Goal: Complete application form: Complete application form

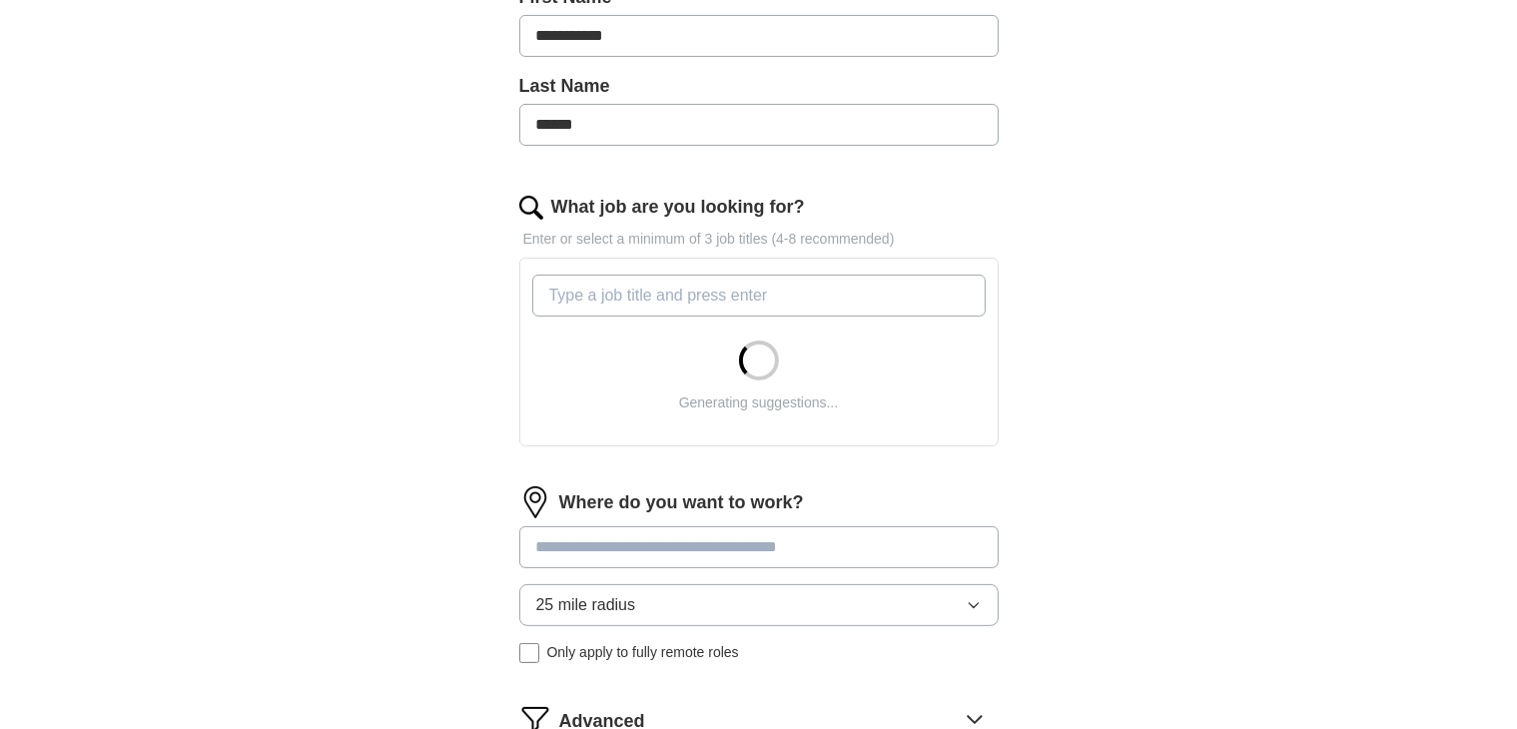
scroll to position [499, 0]
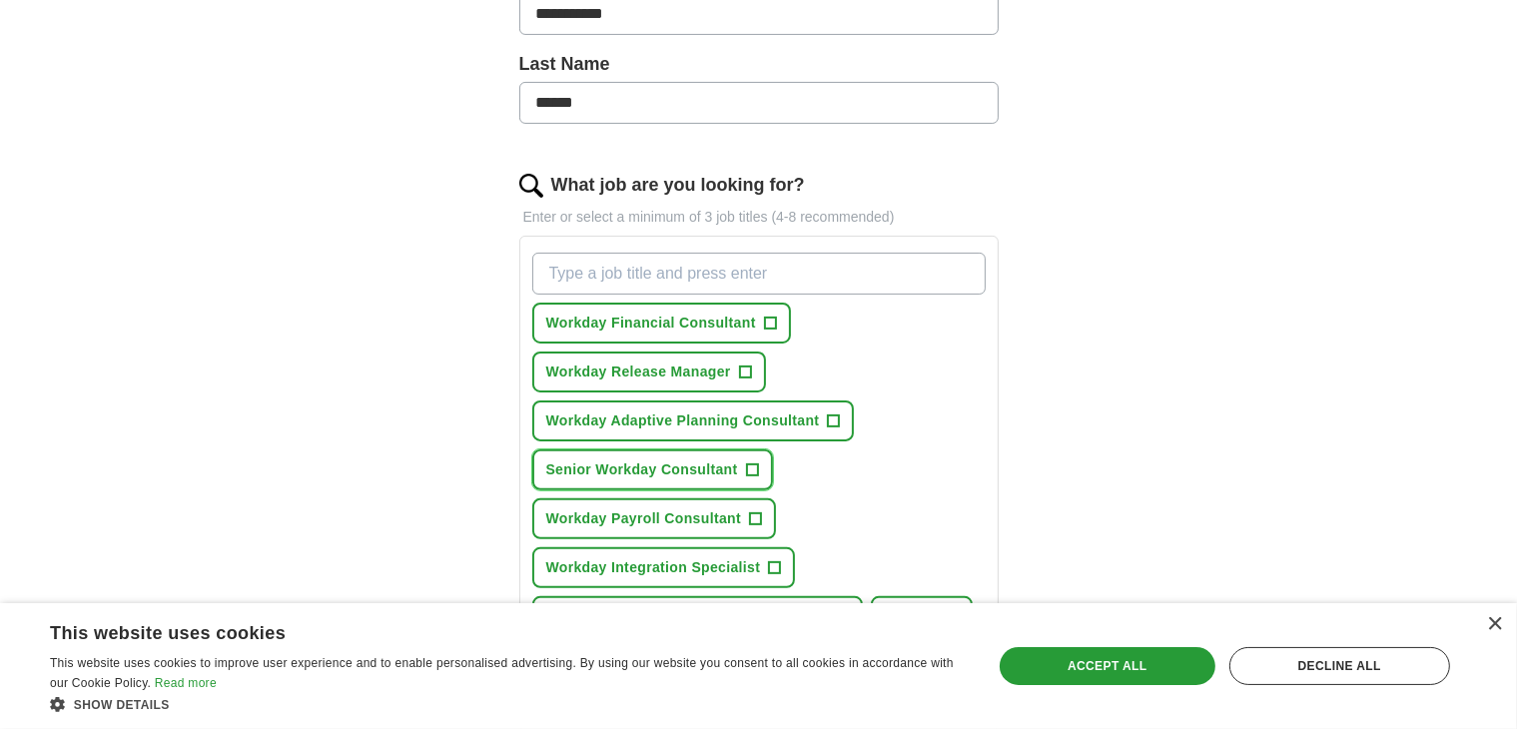
click at [636, 460] on span "Senior Workday Consultant" at bounding box center [642, 469] width 192 height 21
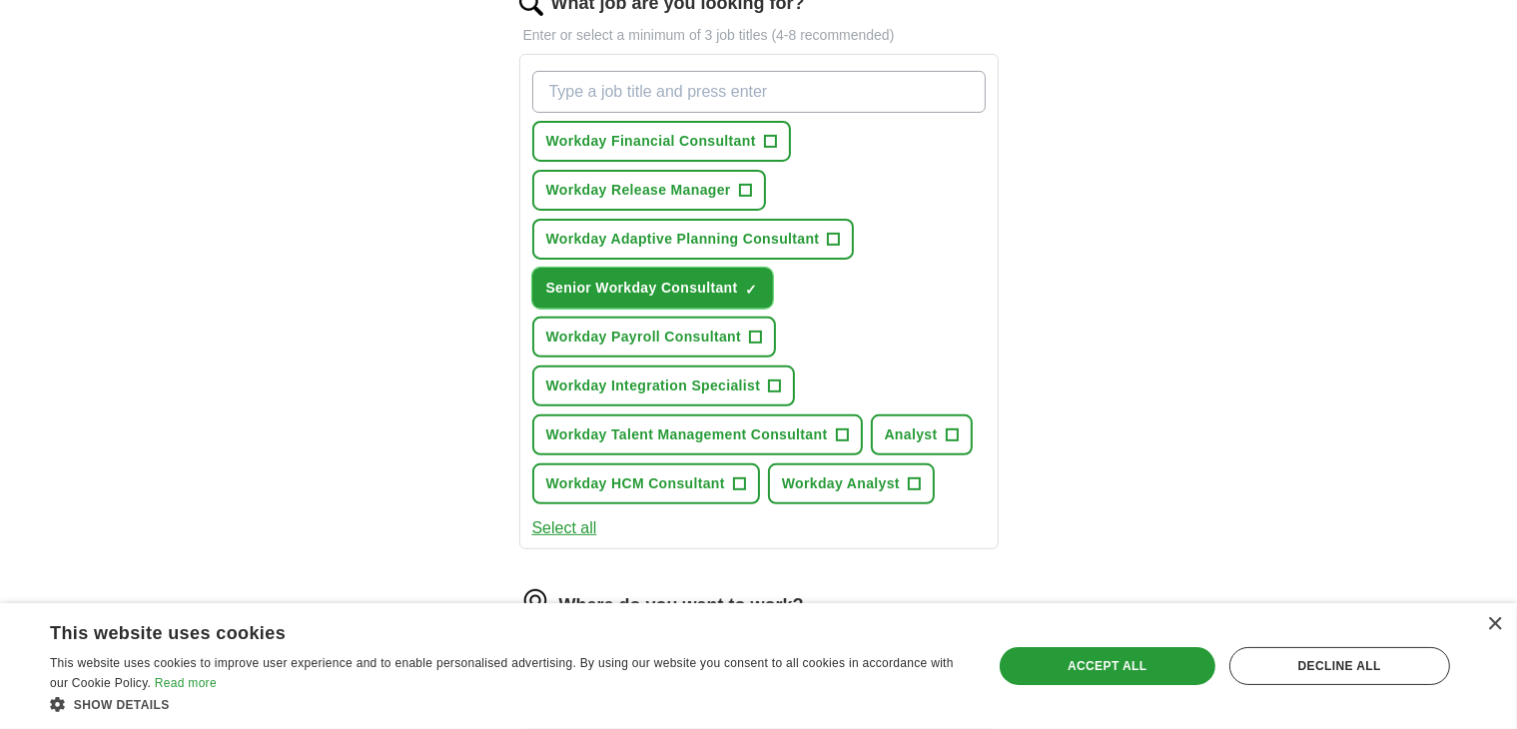
scroll to position [765, 0]
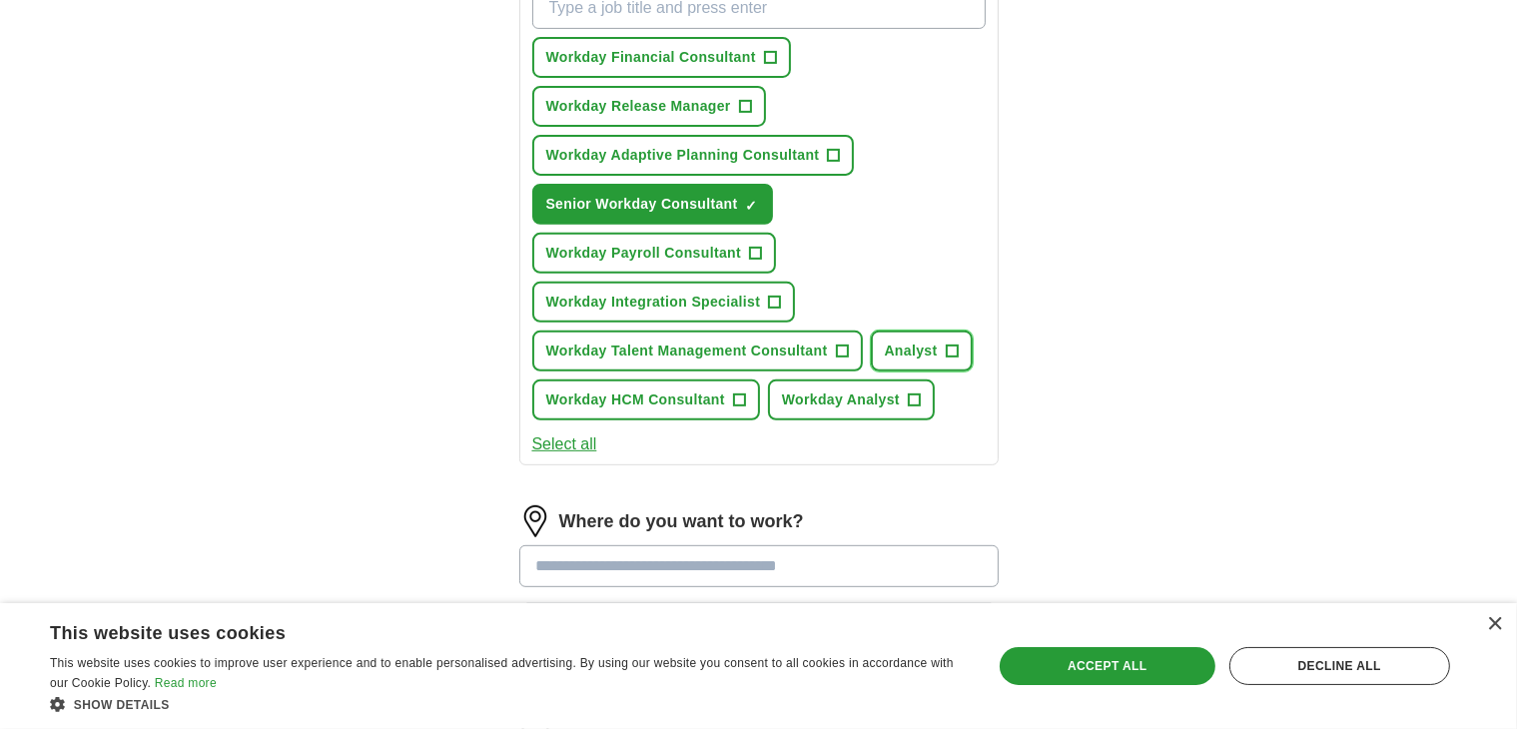
click at [910, 341] on span "Analyst" at bounding box center [911, 351] width 53 height 21
click at [865, 389] on span "Workday Analyst" at bounding box center [841, 399] width 118 height 21
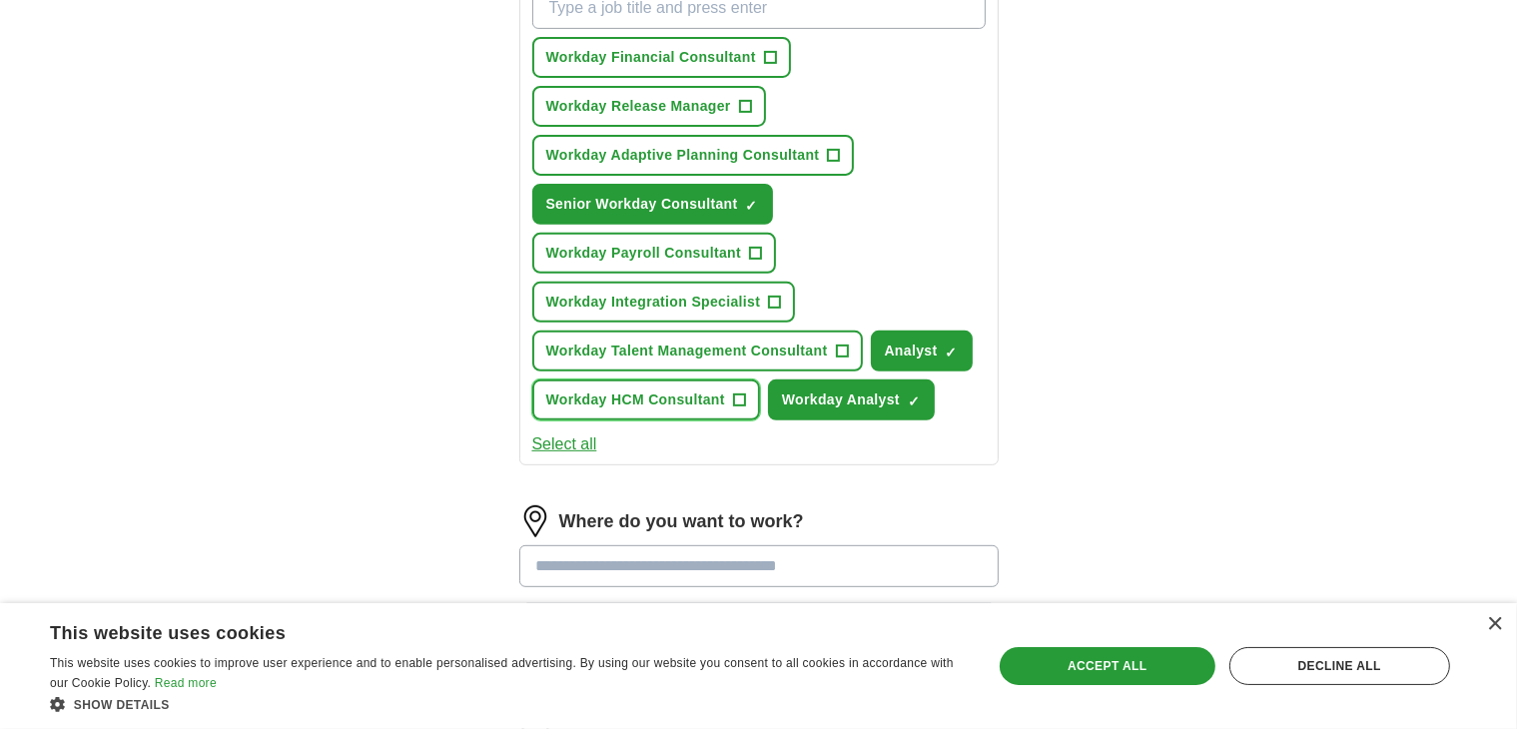
click at [701, 389] on span "Workday HCM Consultant" at bounding box center [635, 399] width 179 height 21
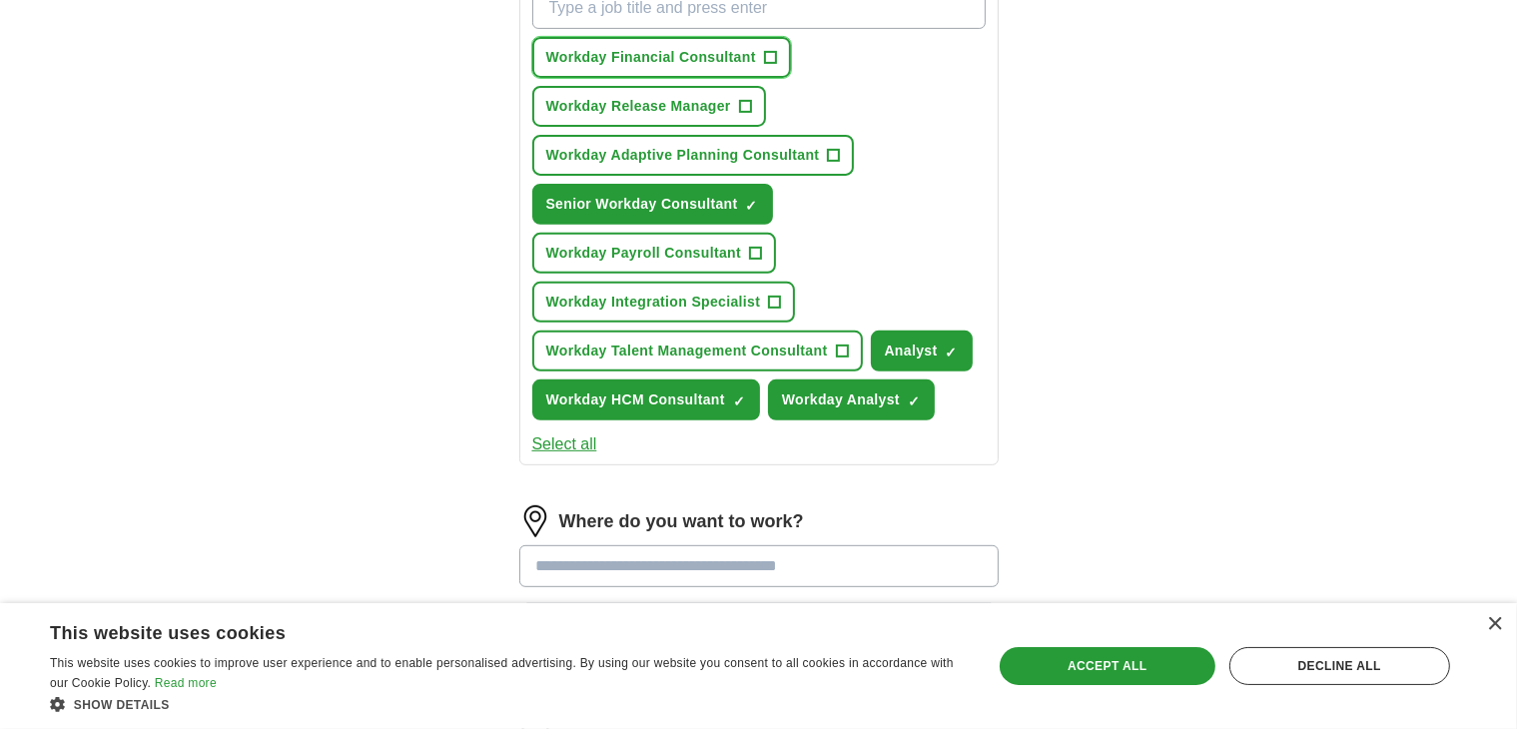
click at [696, 58] on span "Workday Financial Consultant" at bounding box center [651, 57] width 210 height 21
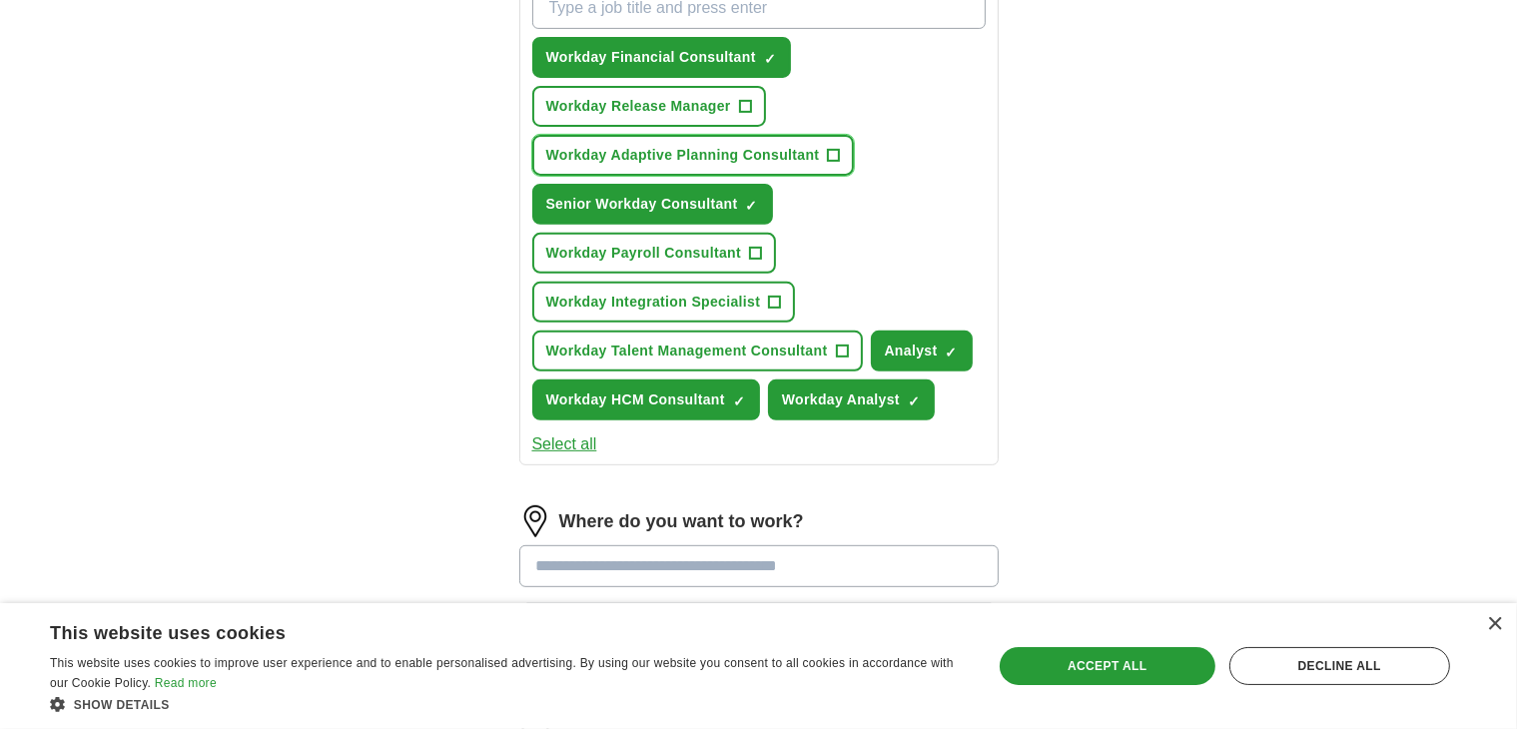
click at [727, 154] on span "Workday Adaptive Planning Consultant" at bounding box center [683, 155] width 274 height 21
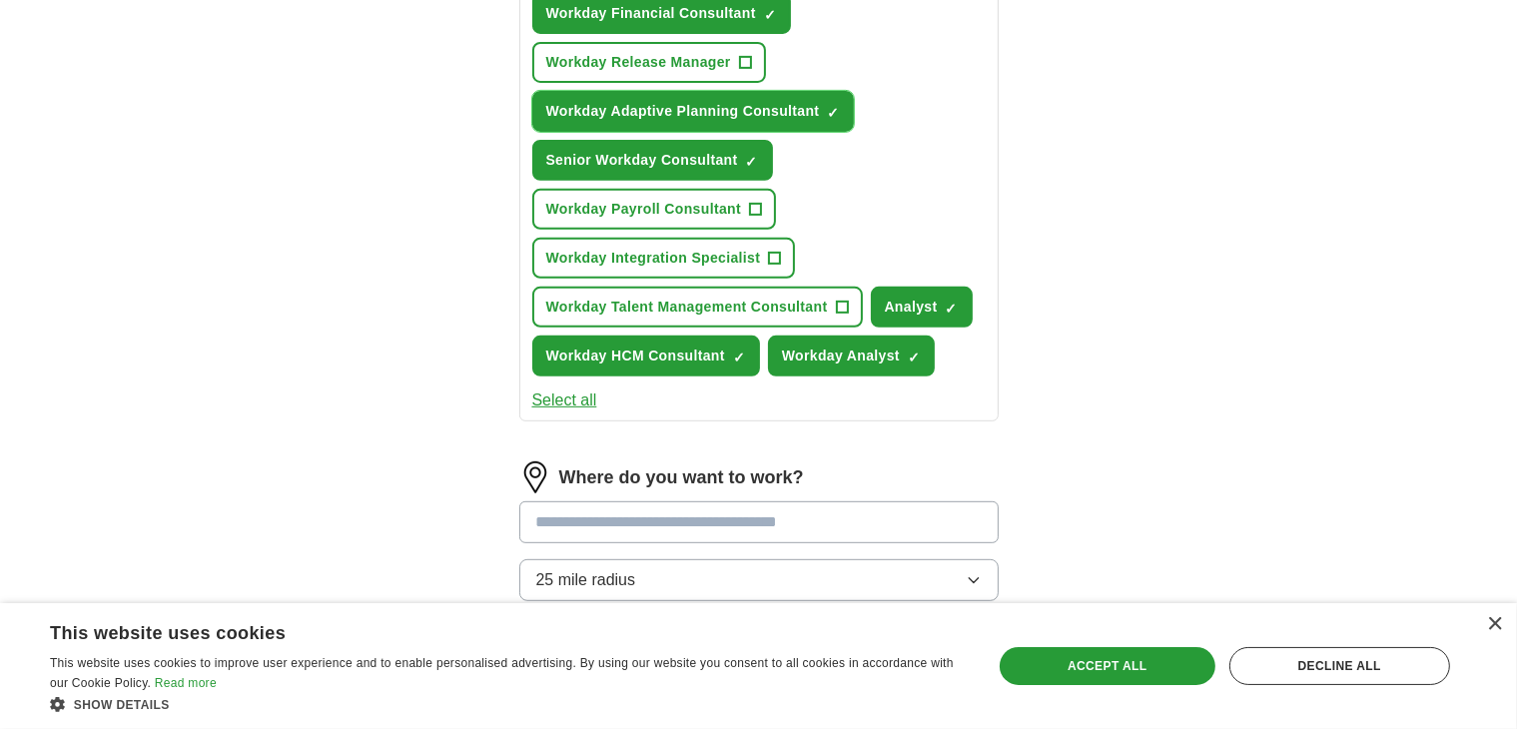
scroll to position [899, 0]
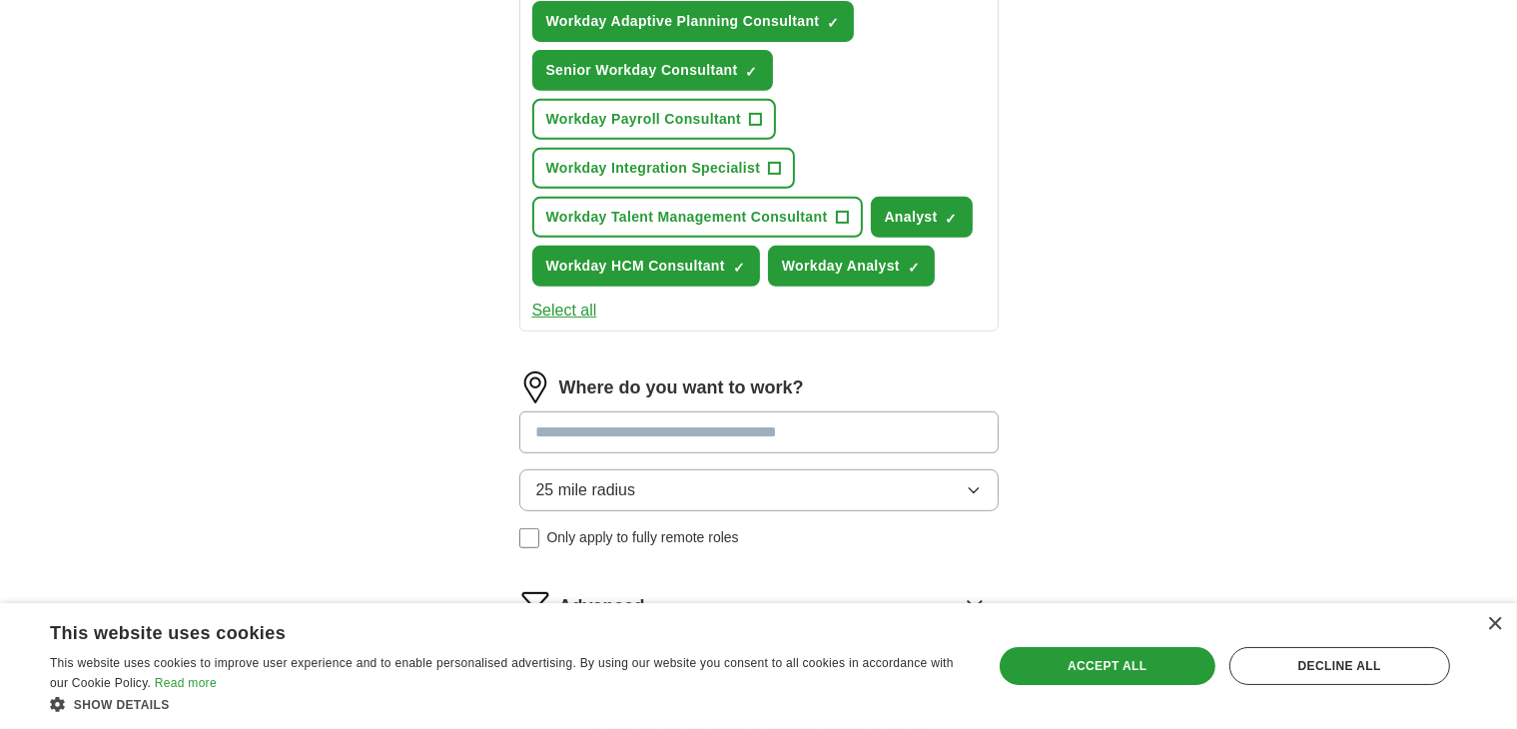
click at [636, 415] on input at bounding box center [758, 432] width 479 height 42
click at [666, 479] on div "Where do you want to work? 25 mile radius Only apply to fully remote roles" at bounding box center [758, 468] width 479 height 193
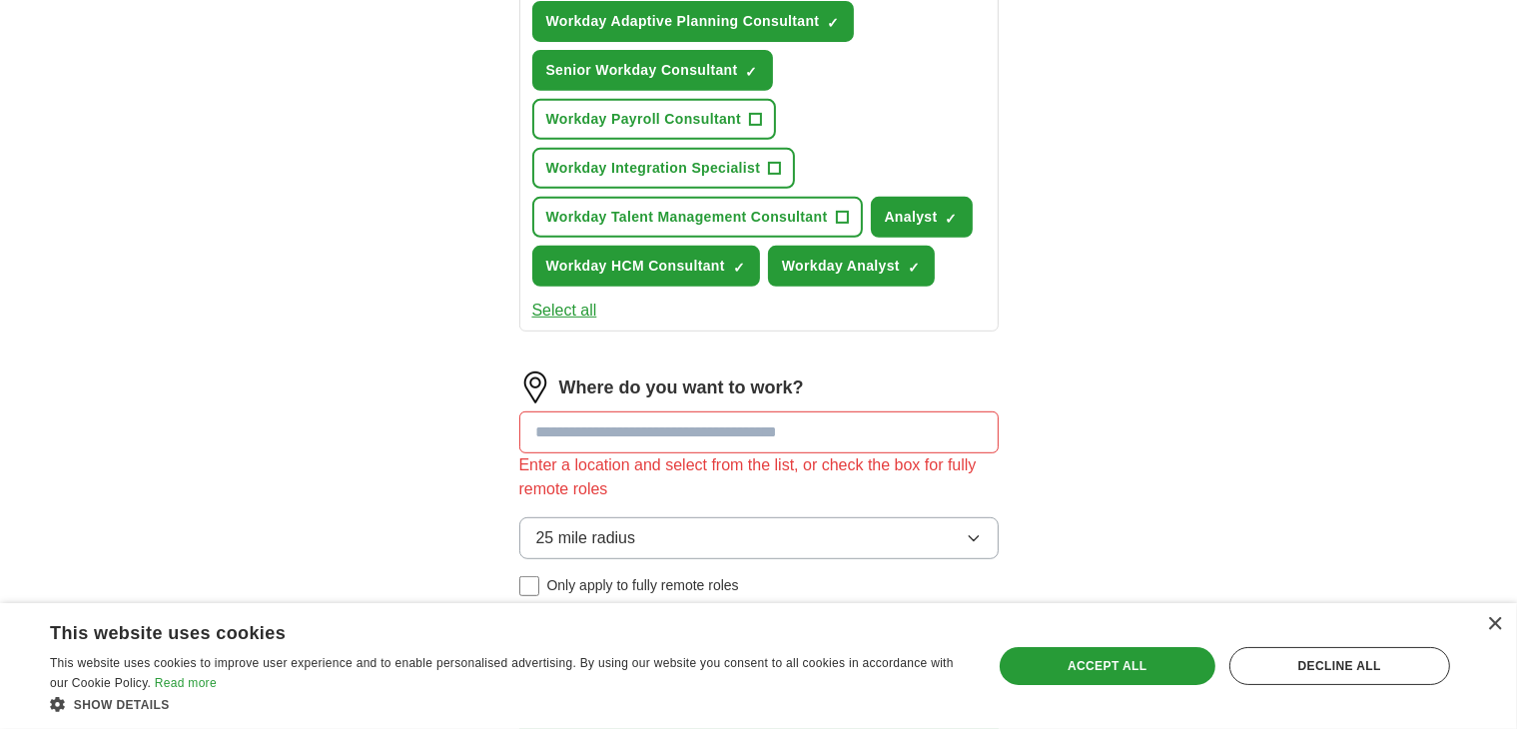
click at [653, 414] on input at bounding box center [758, 432] width 479 height 42
type input "***"
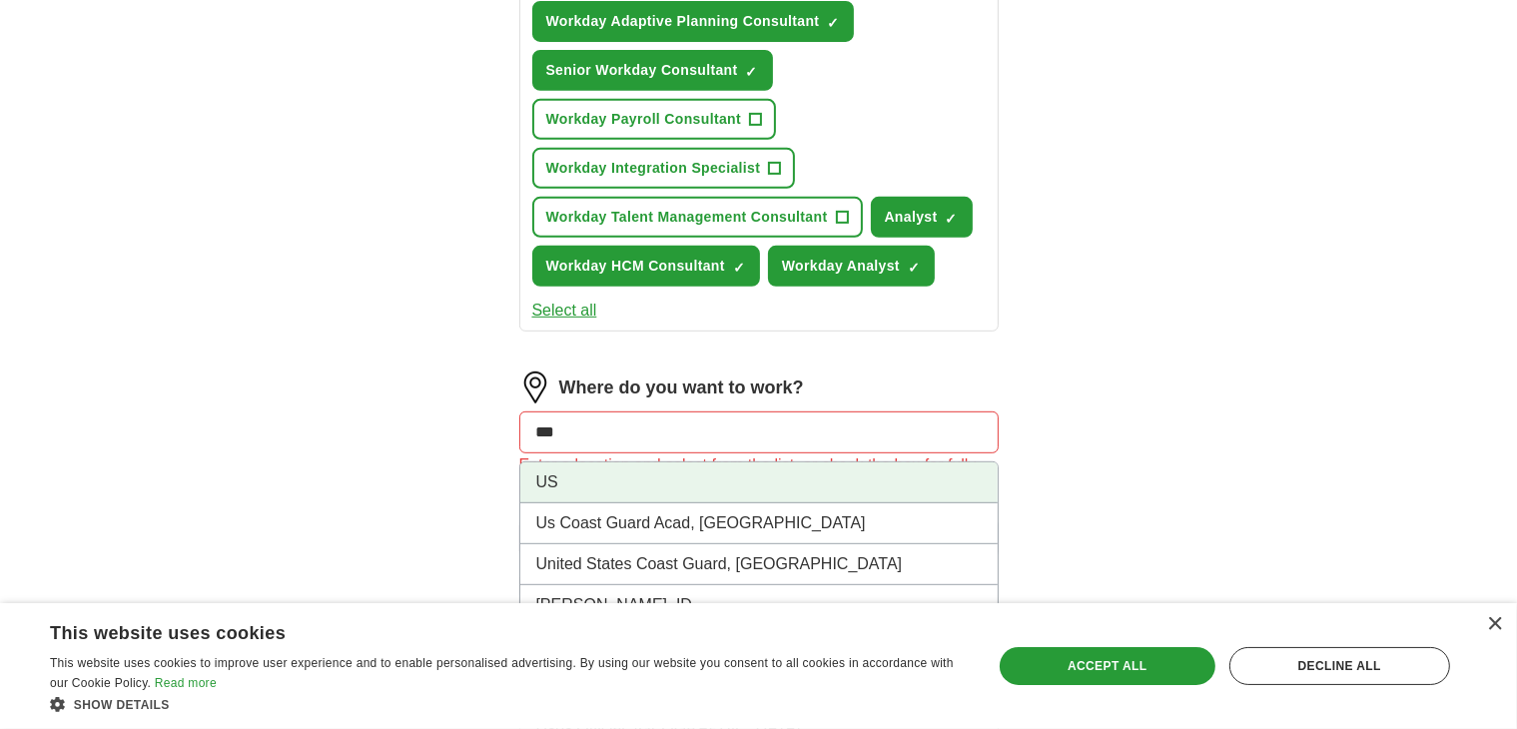
click at [690, 484] on li "US" at bounding box center [758, 482] width 477 height 41
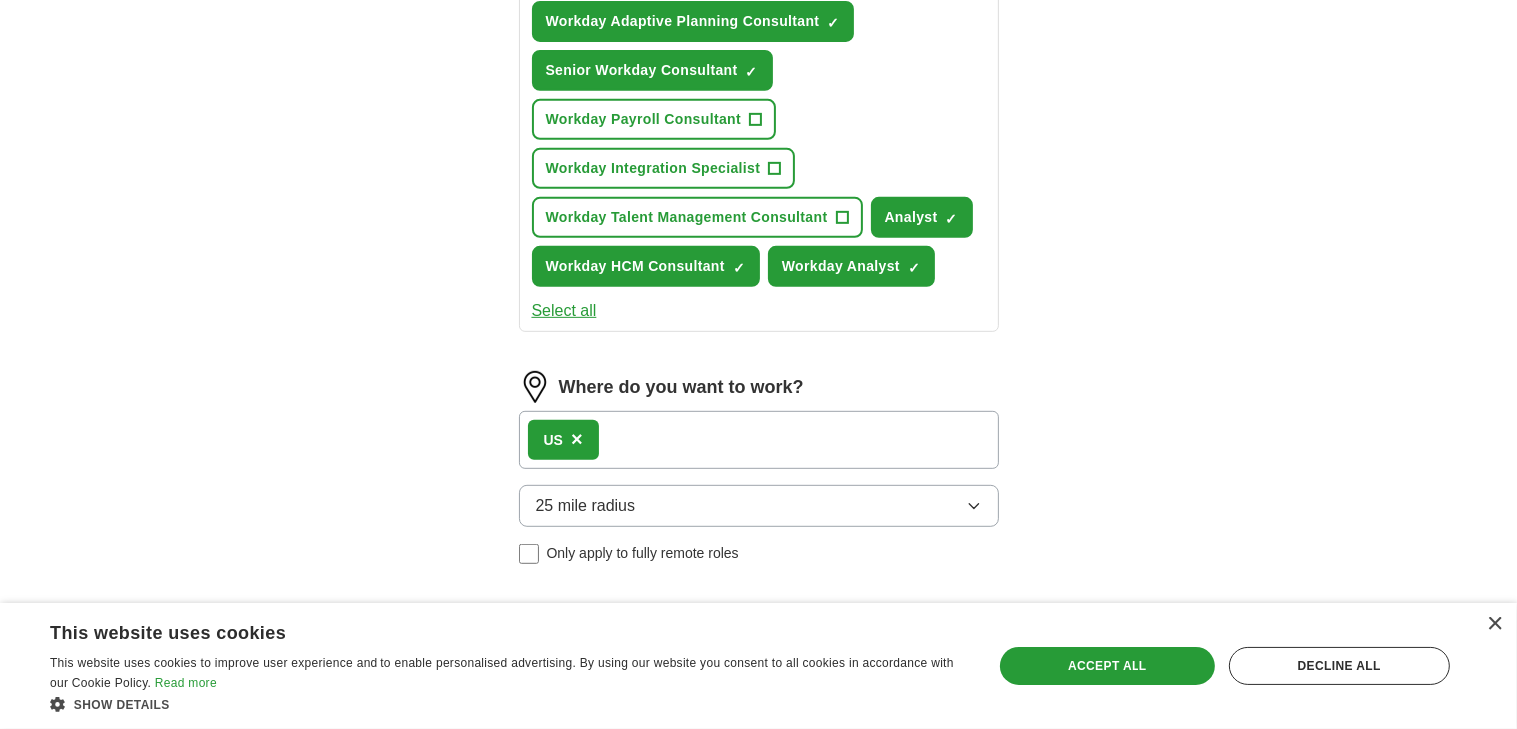
click at [730, 508] on button "25 mile radius" at bounding box center [758, 506] width 479 height 42
click at [636, 547] on div "Only in" at bounding box center [758, 552] width 445 height 24
click at [670, 497] on button "Only in" at bounding box center [758, 506] width 479 height 42
click at [673, 491] on button "Only in" at bounding box center [758, 506] width 479 height 42
click at [578, 431] on span "×" at bounding box center [577, 439] width 12 height 22
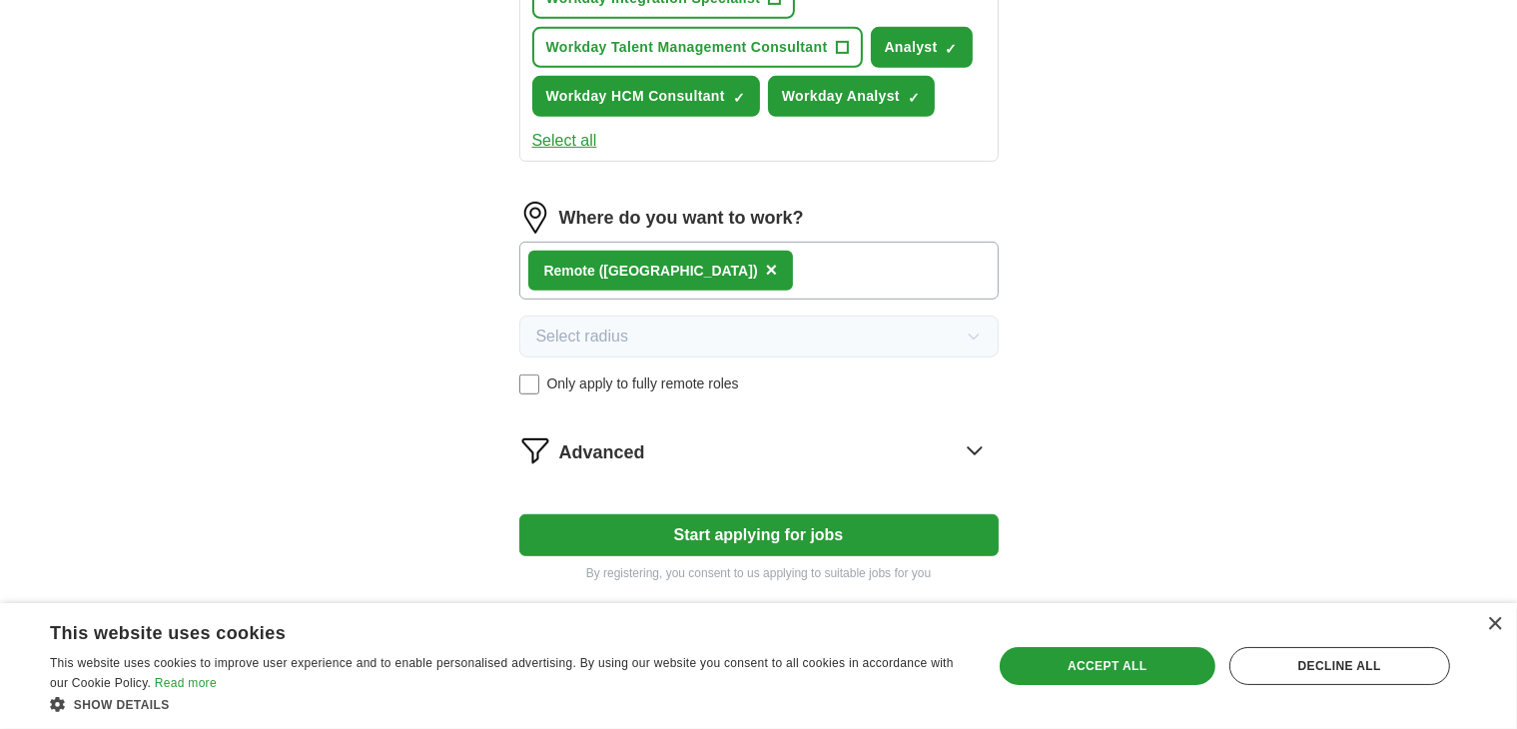
scroll to position [1142, 0]
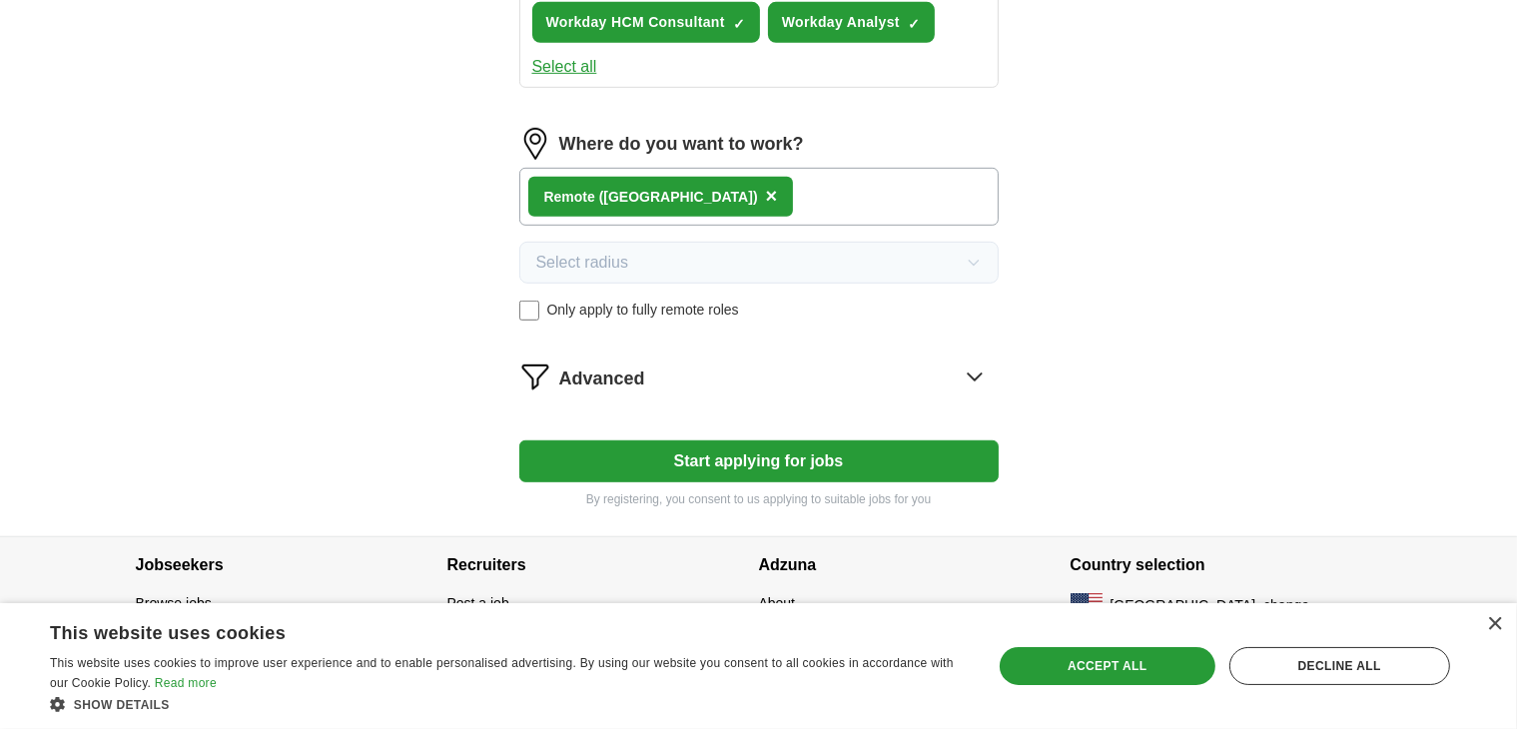
click at [713, 376] on div "Advanced" at bounding box center [778, 377] width 439 height 32
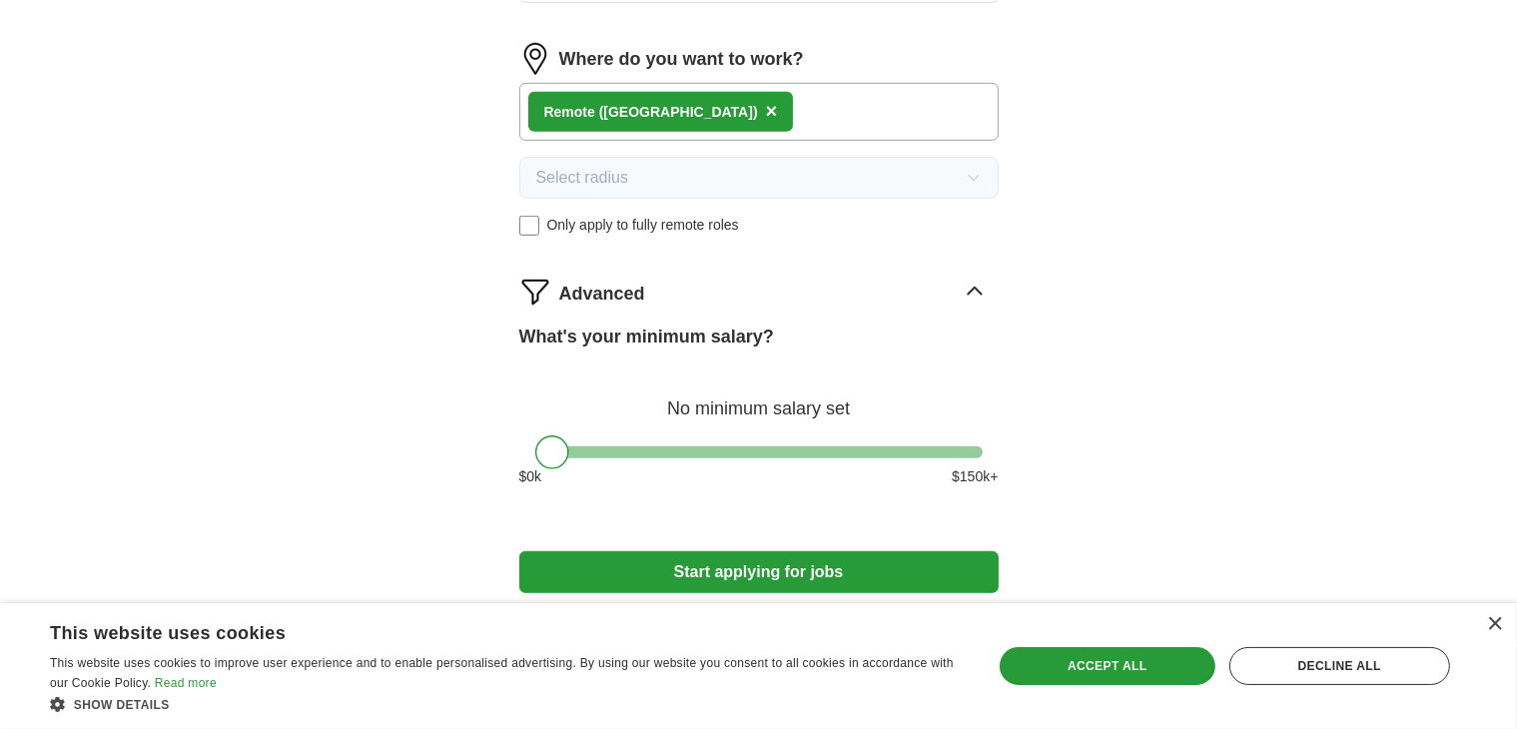
scroll to position [1275, 0]
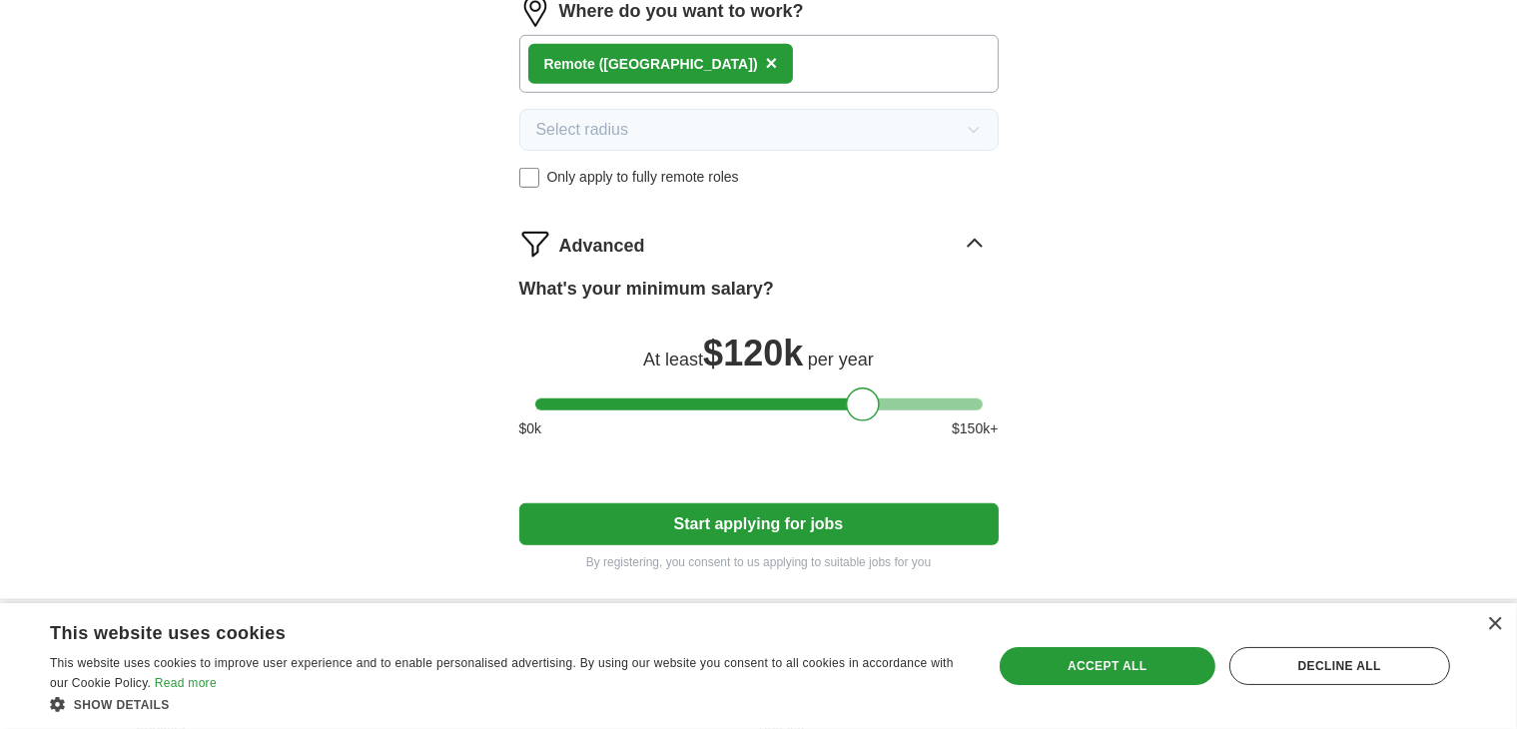
drag, startPoint x: 556, startPoint y: 393, endPoint x: 868, endPoint y: 379, distance: 311.9
click at [868, 387] on div at bounding box center [863, 404] width 34 height 34
click at [775, 503] on button "Start applying for jobs" at bounding box center [758, 524] width 479 height 42
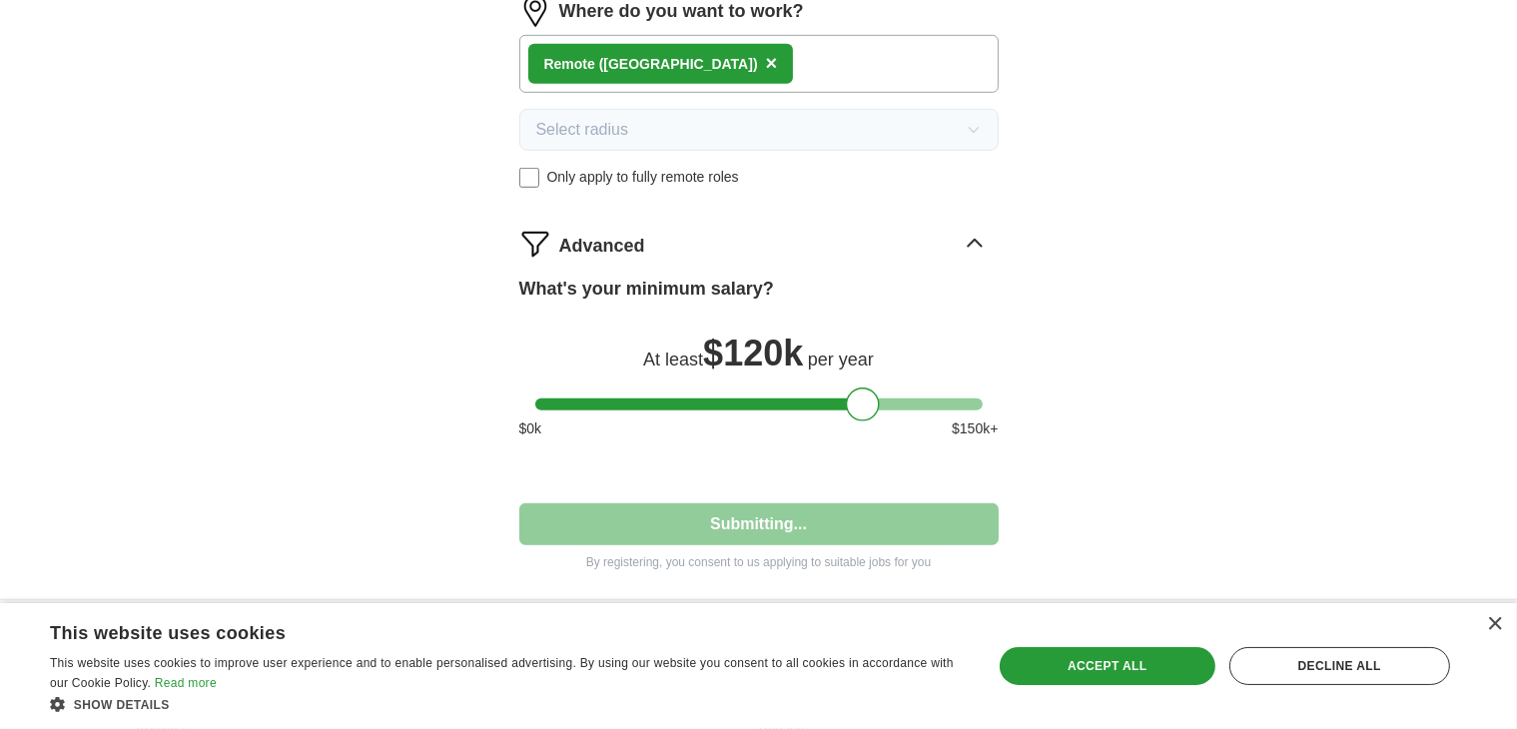
select select "**"
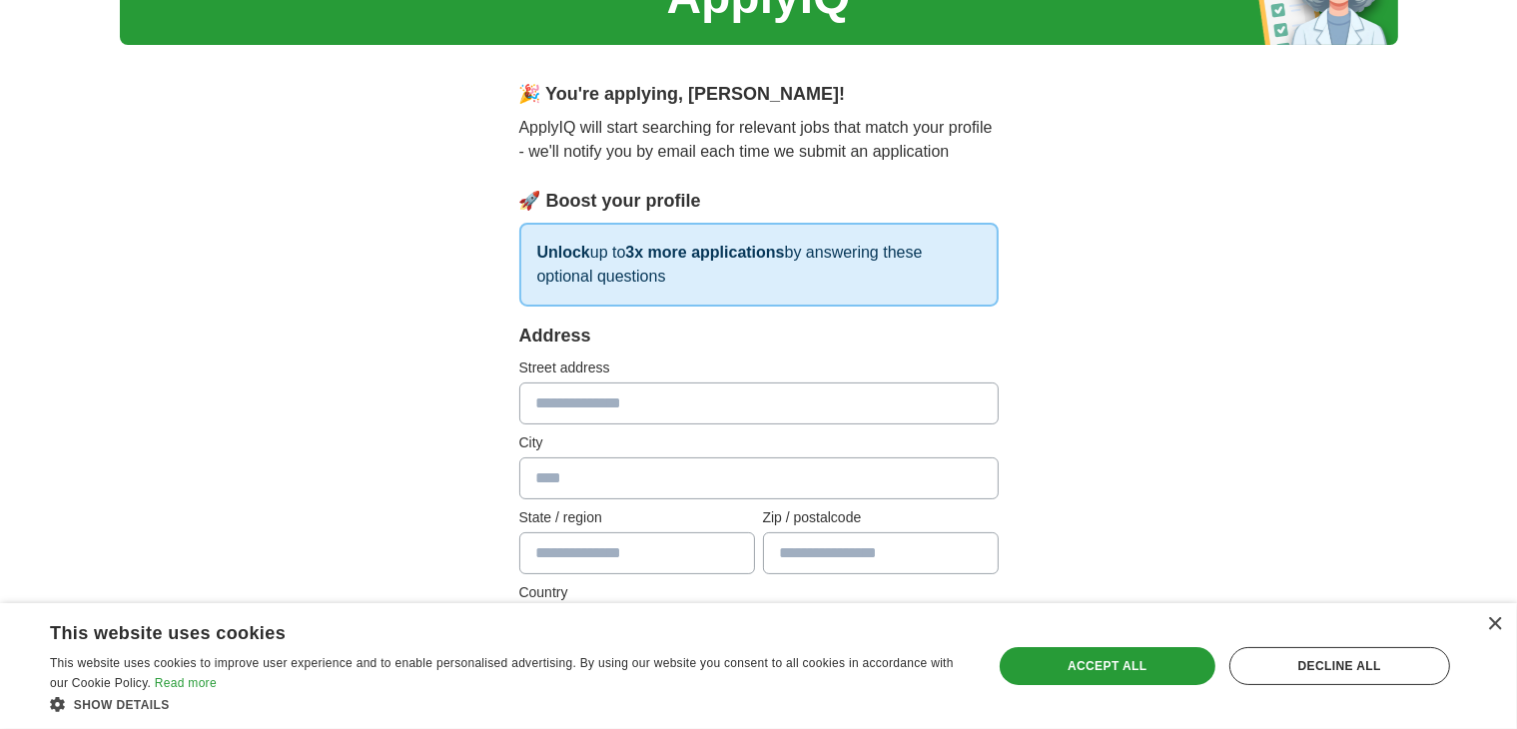
scroll to position [233, 0]
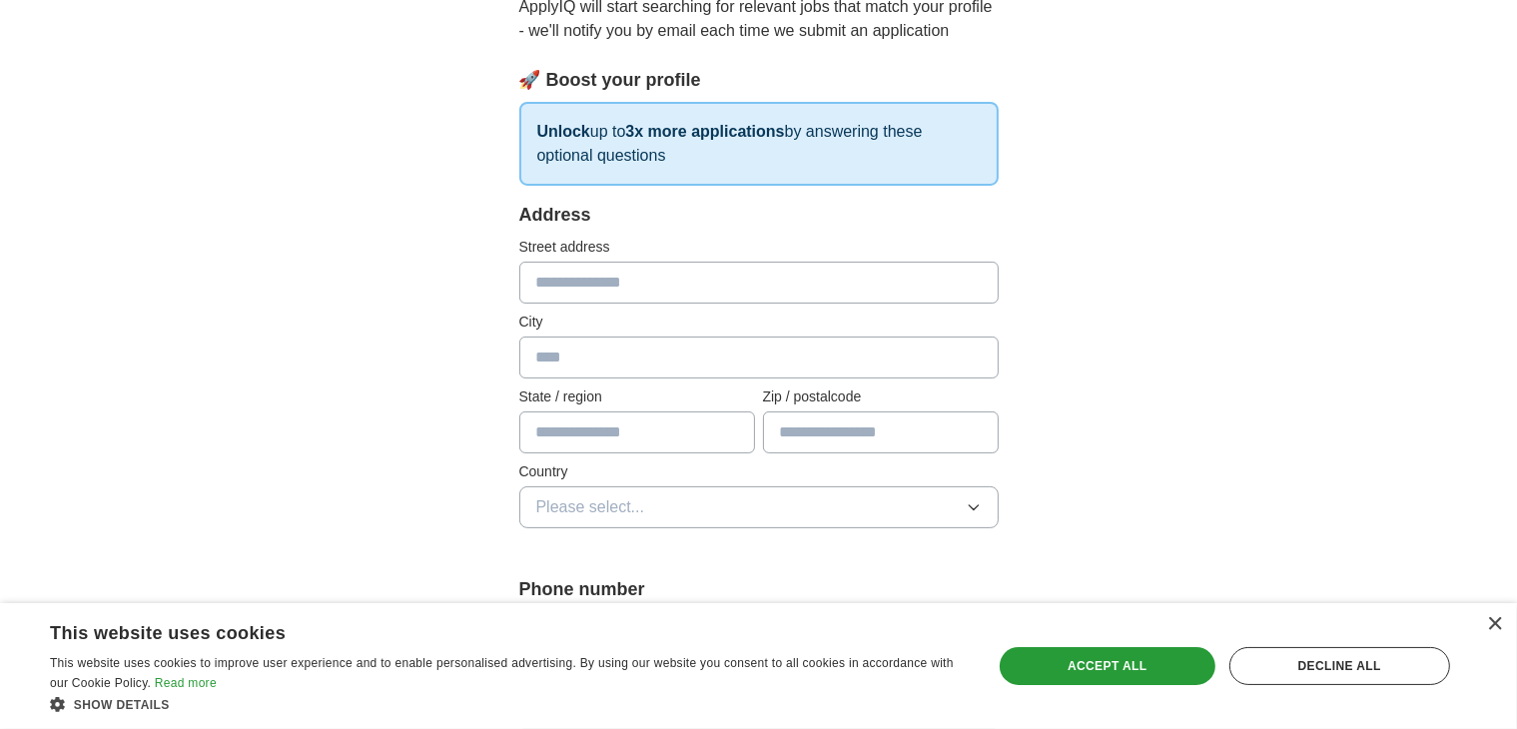
click at [667, 293] on input "text" at bounding box center [758, 283] width 479 height 42
type input "**********"
click at [629, 355] on input "text" at bounding box center [758, 358] width 479 height 42
type input "*********"
click at [591, 424] on input "text" at bounding box center [637, 432] width 236 height 42
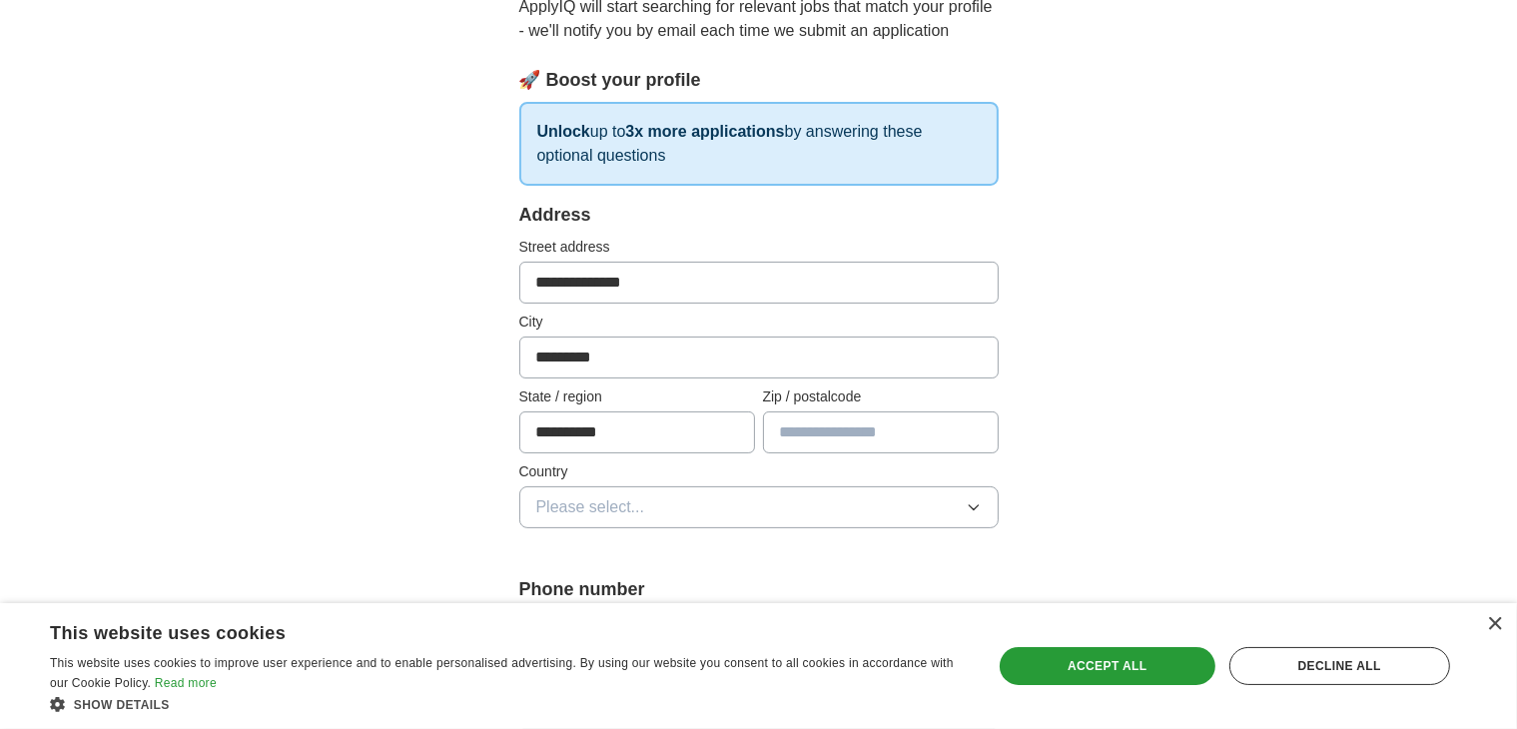
type input "**********"
click at [811, 428] on input "text" at bounding box center [881, 432] width 236 height 42
type input "*****"
click at [699, 523] on button "Please select..." at bounding box center [758, 507] width 479 height 42
click at [678, 584] on div "[GEOGRAPHIC_DATA]" at bounding box center [758, 594] width 445 height 24
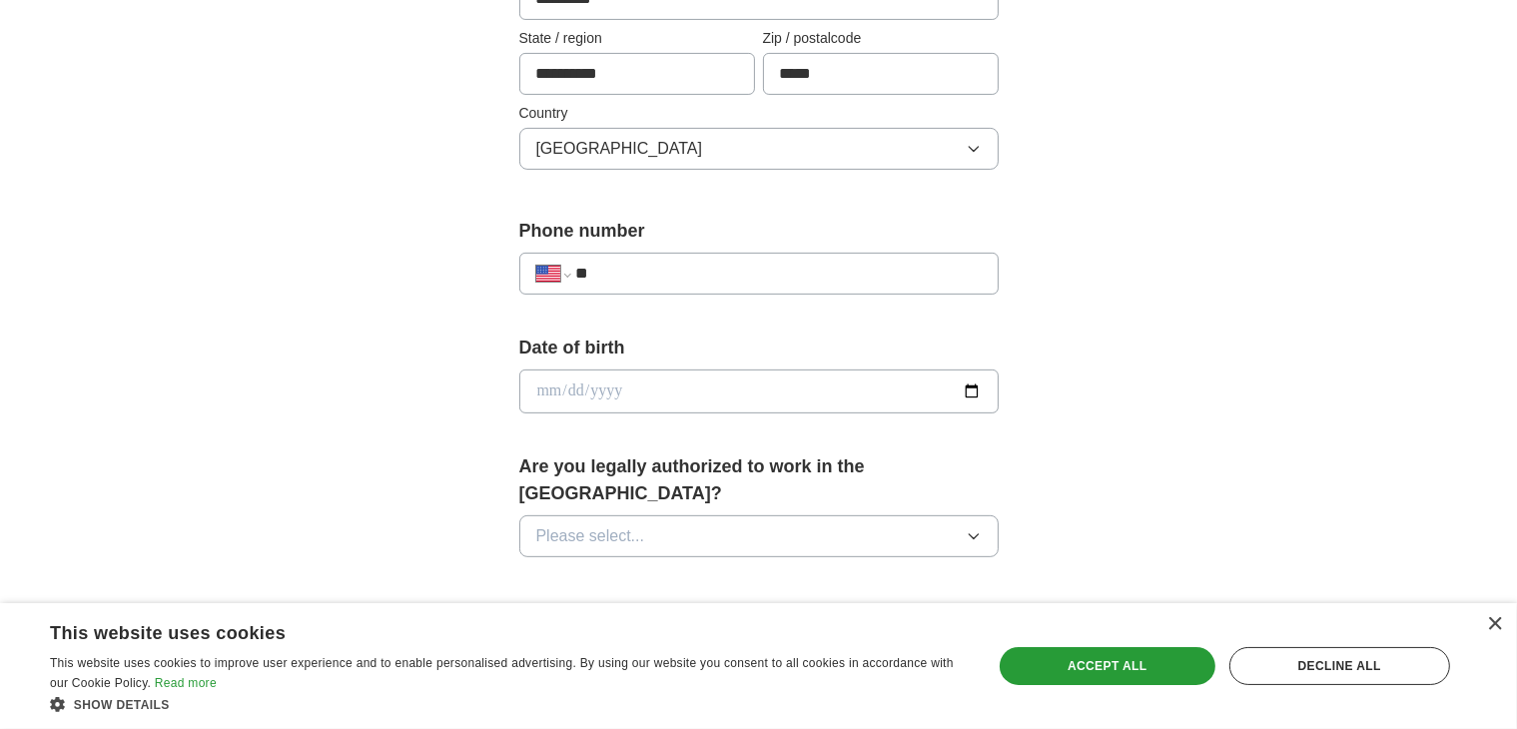
scroll to position [599, 0]
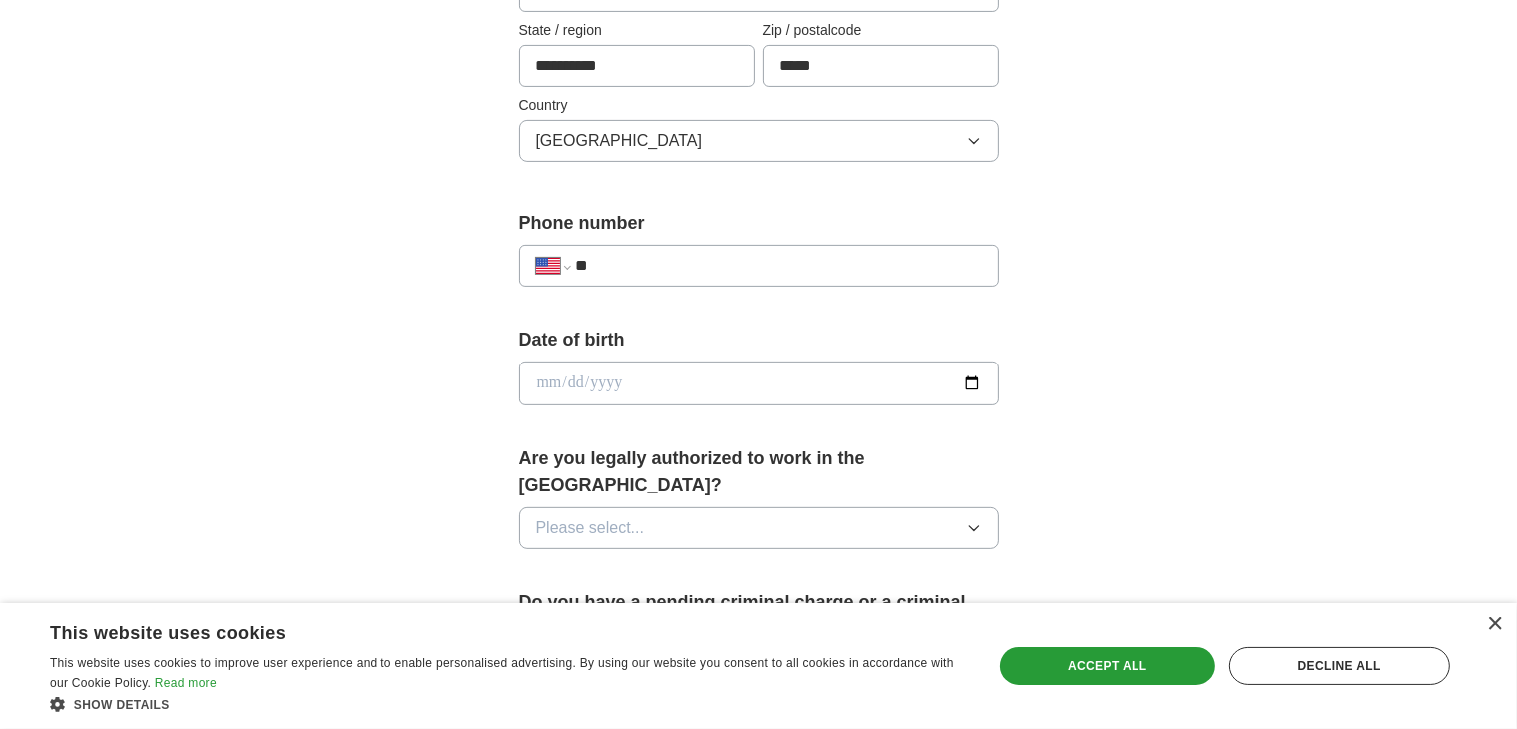
click at [703, 265] on input "**" at bounding box center [777, 266] width 405 height 24
type input "**********"
click at [751, 507] on button "Please select..." at bounding box center [758, 528] width 479 height 42
click at [568, 562] on div "Yes" at bounding box center [758, 574] width 445 height 24
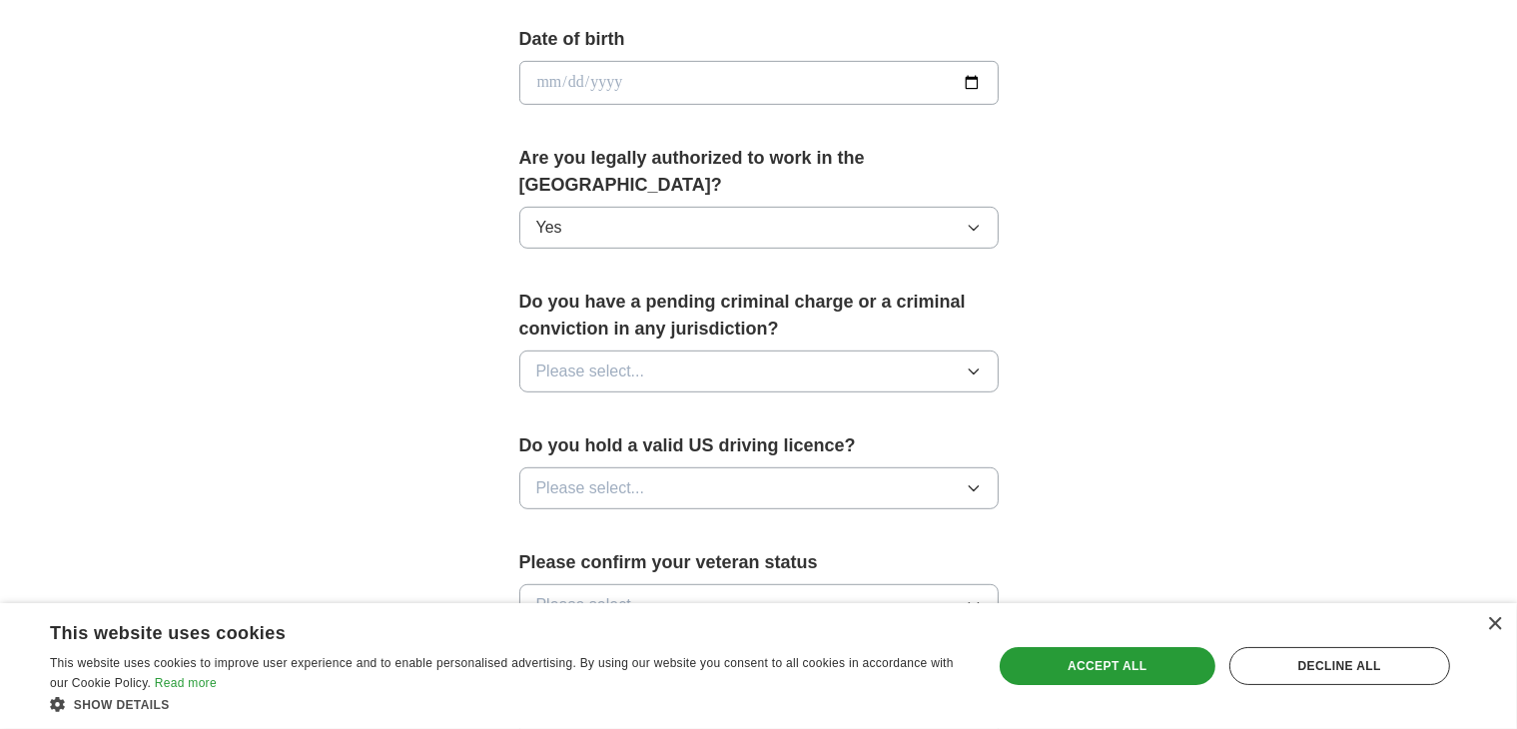
scroll to position [932, 0]
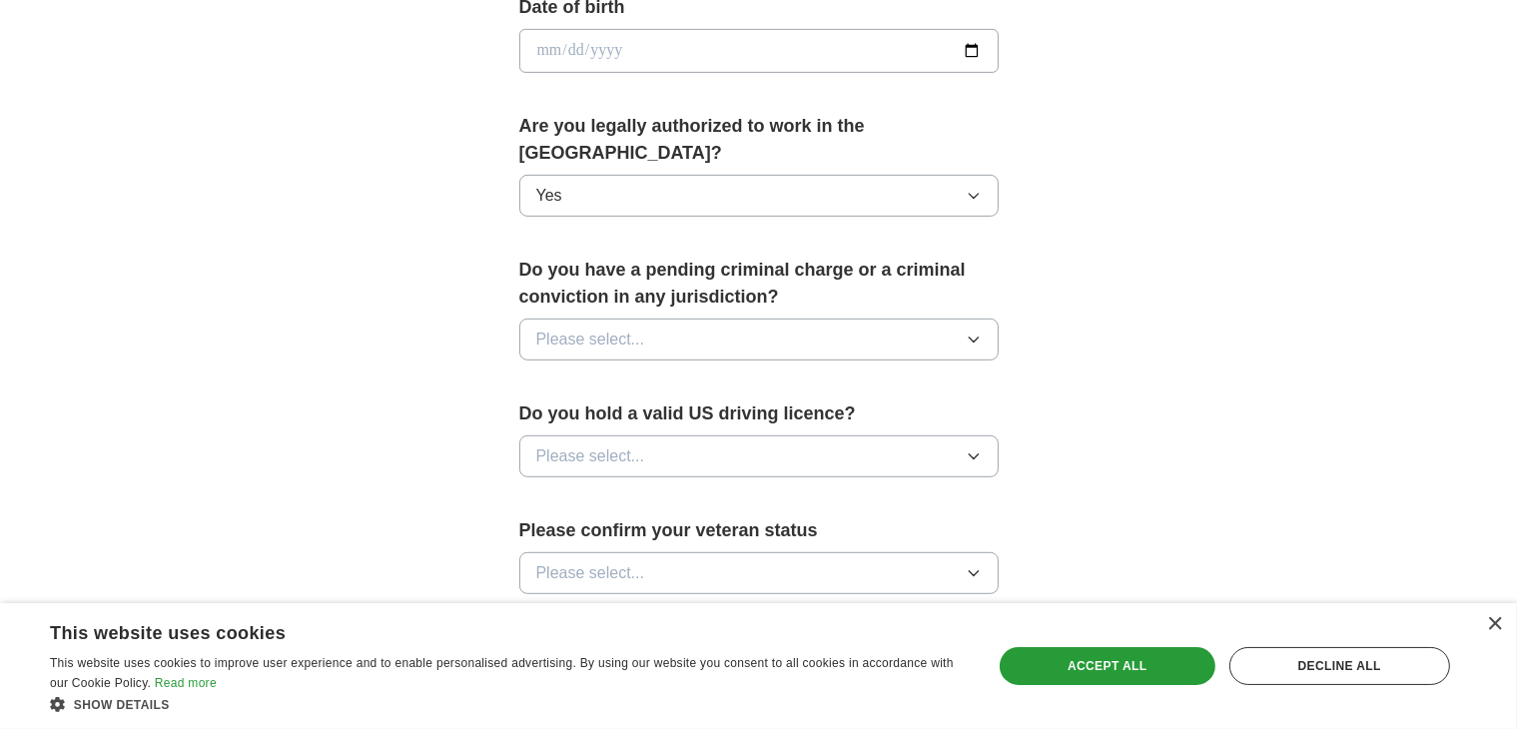
click at [868, 319] on button "Please select..." at bounding box center [758, 340] width 479 height 42
click at [558, 414] on div "No" at bounding box center [758, 426] width 445 height 24
click at [691, 435] on button "Please select..." at bounding box center [758, 456] width 479 height 42
click at [589, 490] on div "Yes" at bounding box center [758, 502] width 445 height 24
click at [681, 552] on button "Please select..." at bounding box center [758, 573] width 479 height 42
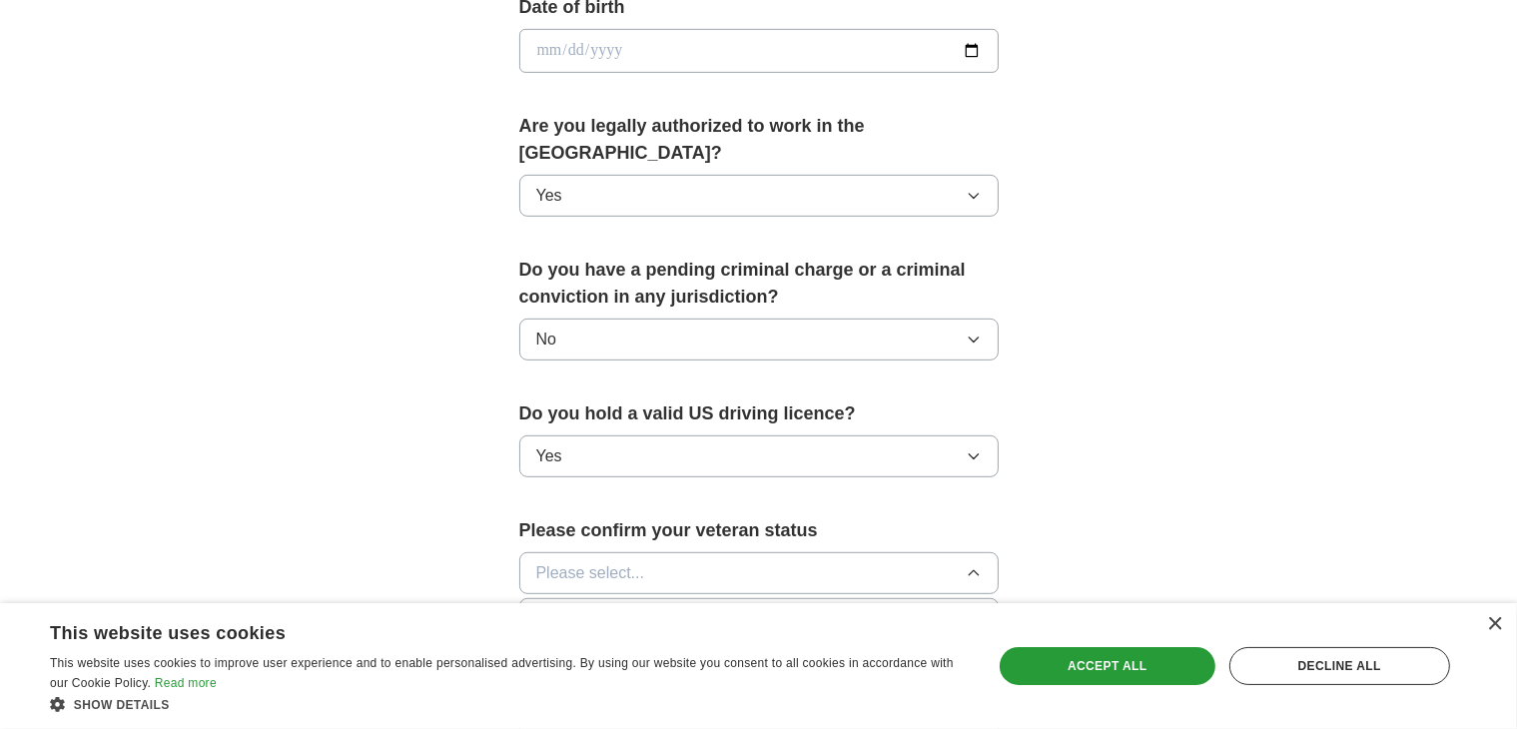
click at [594, 607] on span "Not applicable" at bounding box center [586, 619] width 101 height 24
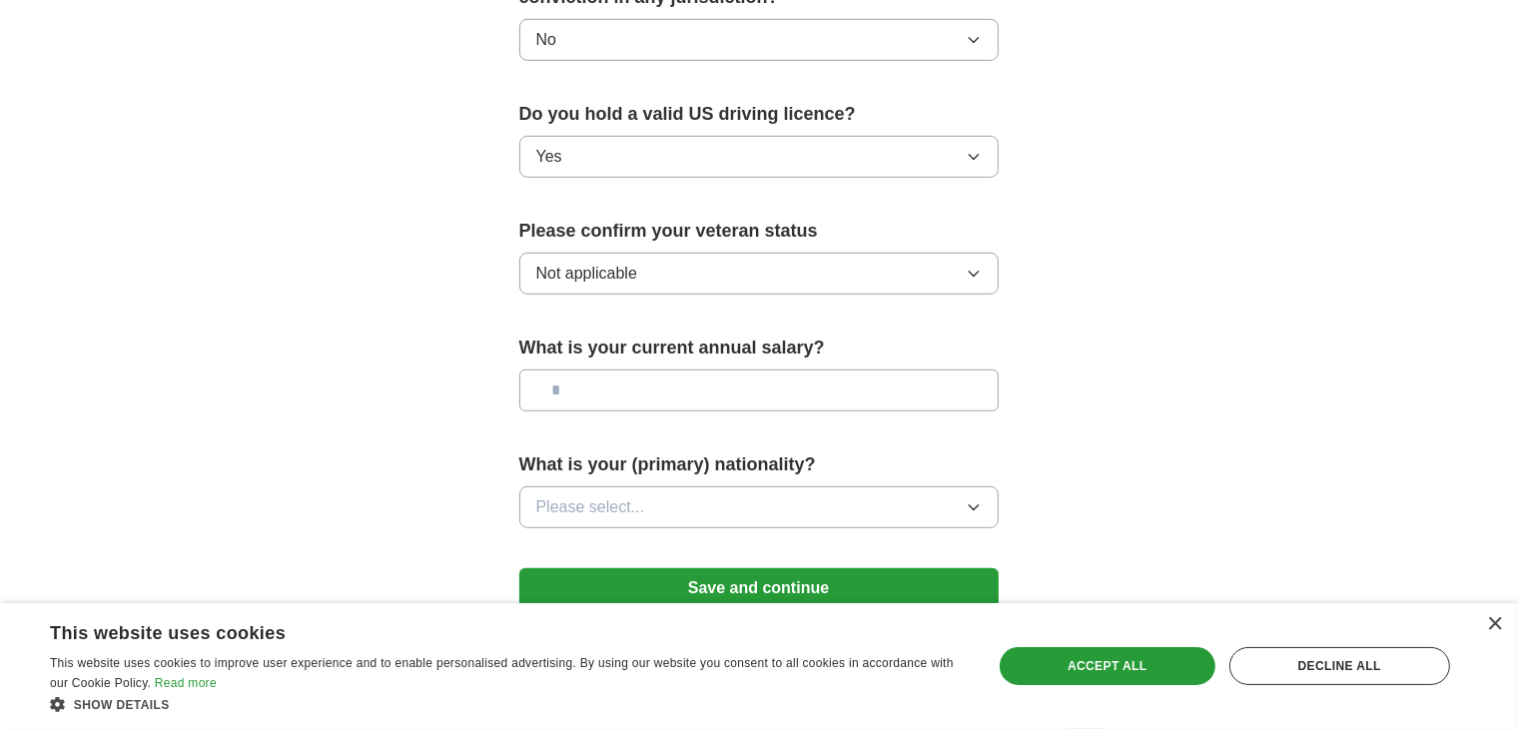
scroll to position [1264, 0]
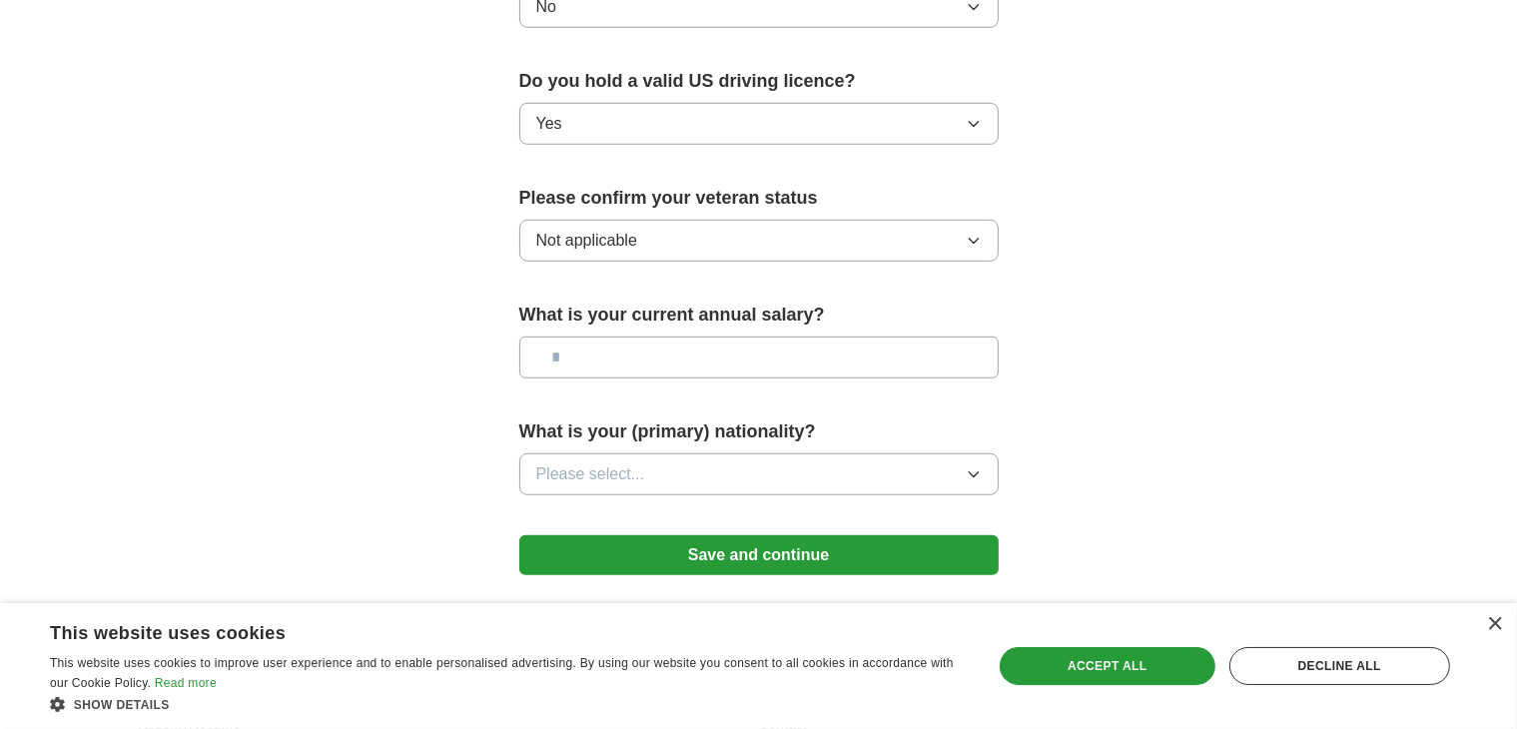
click at [727, 220] on button "Not applicable" at bounding box center [758, 241] width 479 height 42
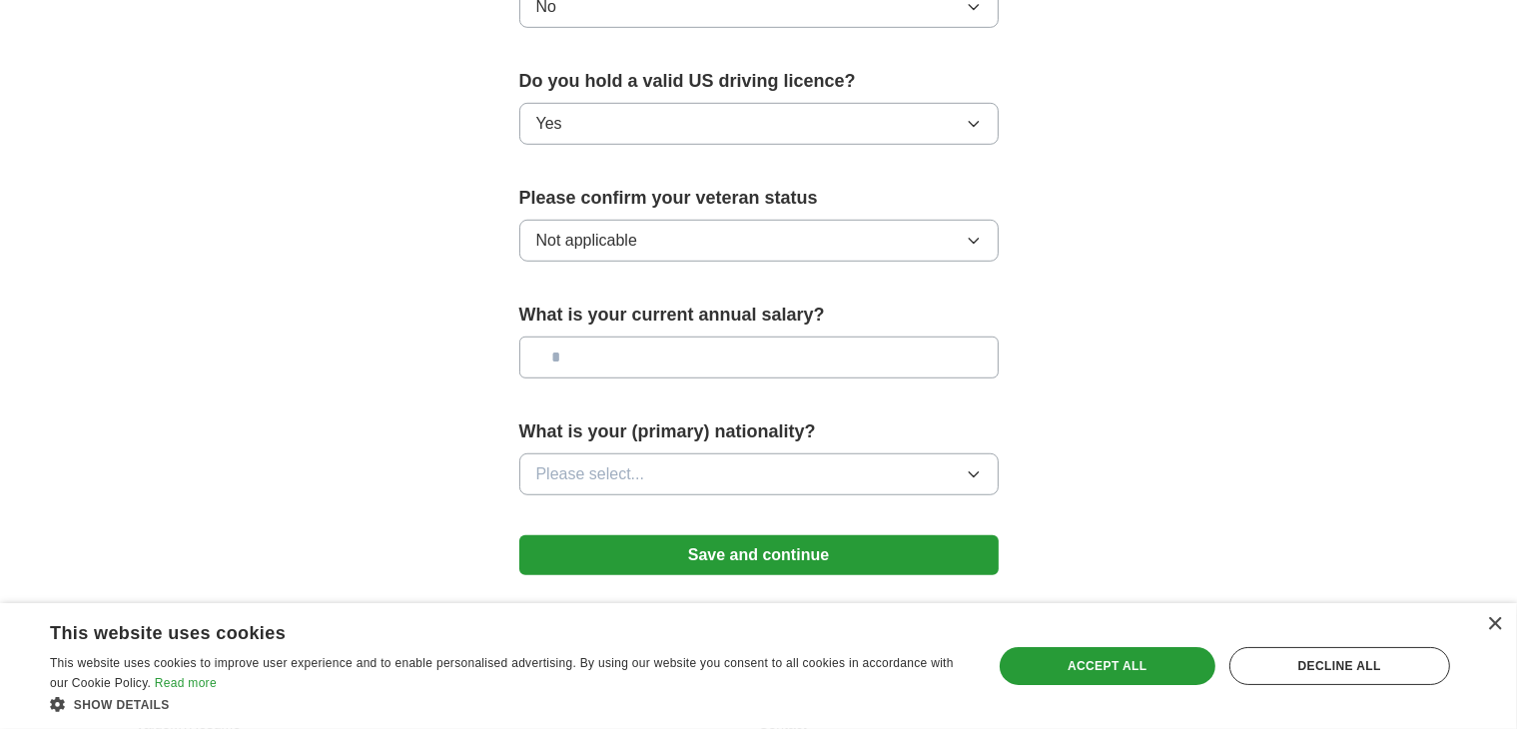
click at [656, 337] on input "text" at bounding box center [758, 358] width 479 height 42
click at [650, 453] on button "Please select..." at bounding box center [758, 474] width 479 height 42
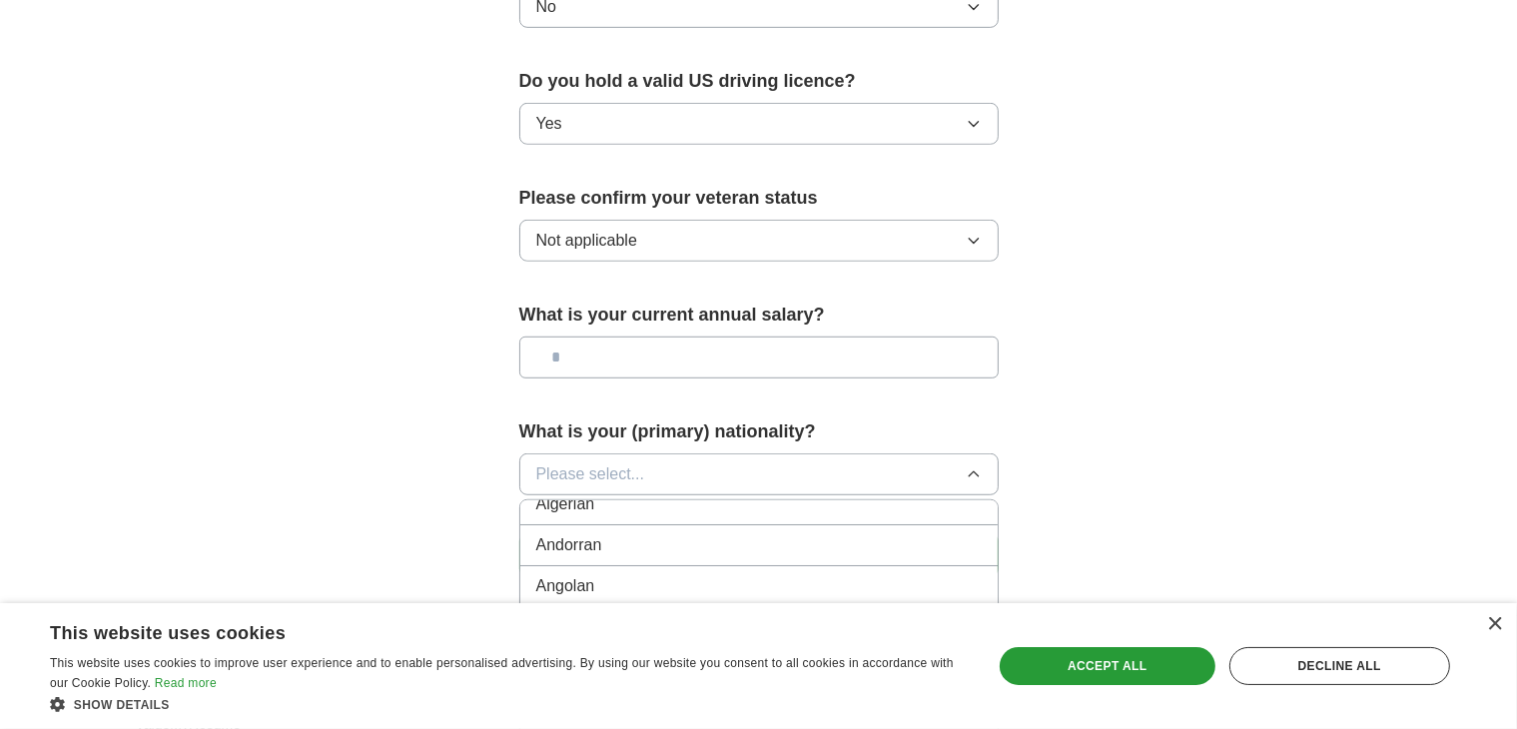
scroll to position [200, 0]
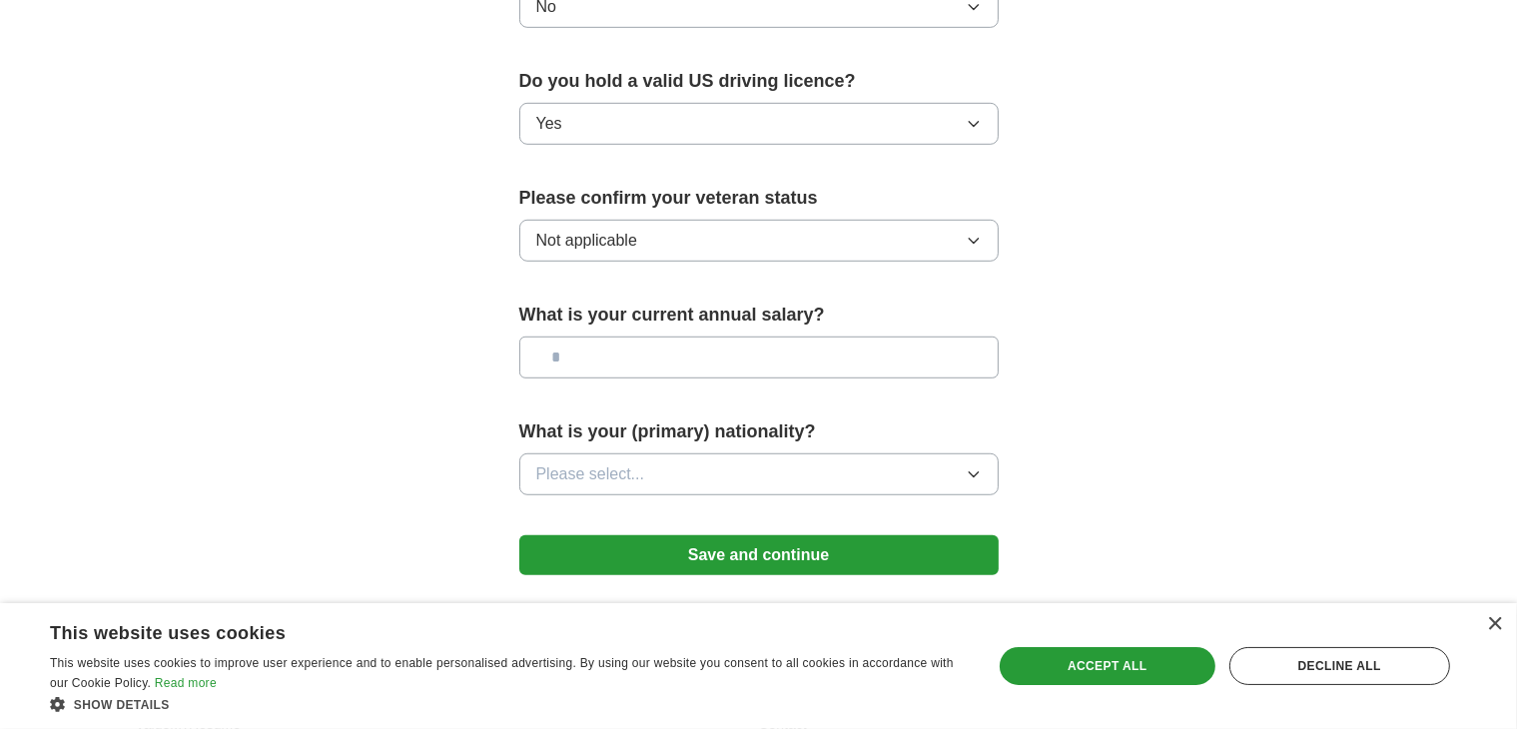
click at [714, 535] on button "Save and continue" at bounding box center [758, 555] width 479 height 40
